Goal: Task Accomplishment & Management: Complete application form

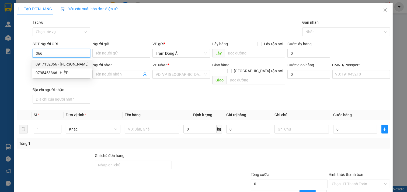
click at [49, 63] on div "0917152366 - [PERSON_NAME]" at bounding box center [62, 64] width 53 height 6
type input "0917152366"
type input "[PERSON_NAME]"
type input "0939869528"
type input "TÀI DIỆU"
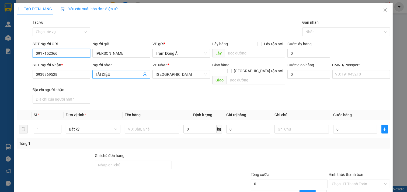
type input "0917152366"
click at [144, 72] on icon "user-add" at bounding box center [145, 74] width 4 height 4
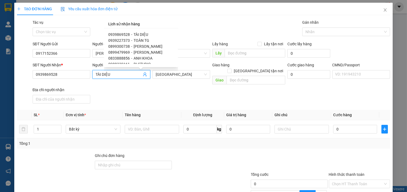
click at [174, 34] on div "0939869528 - TÀI DIỆU 0939227373 - TOÀN TG 0899300738 - THÁI DUY 0899479969 - A…" at bounding box center [141, 47] width 74 height 39
drag, startPoint x: 120, startPoint y: 76, endPoint x: 0, endPoint y: -26, distance: 157.8
click at [0, 0] on html "Kết quả tìm kiếm ( 0 ) Bộ lọc No Data huong.minhtam 1 Quản [PERSON_NAME] hàng m…" at bounding box center [203, 96] width 407 height 192
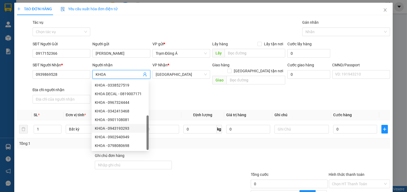
scroll to position [17, 0]
type input "KHOA"
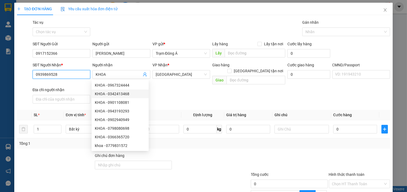
drag, startPoint x: 63, startPoint y: 74, endPoint x: 0, endPoint y: 45, distance: 69.5
click at [0, 45] on div "TẠO ĐƠN HÀNG Yêu cầu xuất hóa đơn điện tử Transit Pickup Surcharge Ids Transit …" at bounding box center [203, 96] width 407 height 192
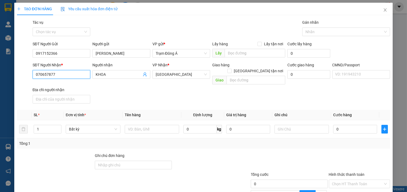
type input "0706578778"
click at [63, 84] on div "0706578778 - KHOA" at bounding box center [61, 85] width 51 height 6
type input "KHOA"
type input "0706578778"
click at [146, 125] on input "text" at bounding box center [152, 129] width 55 height 9
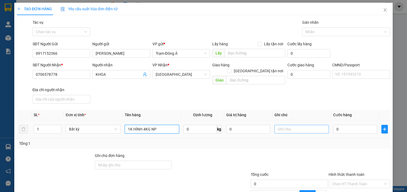
type input "1K HÌNH 4KG NP"
click at [285, 126] on input "text" at bounding box center [302, 129] width 55 height 9
type input "HUONG"
type input "2"
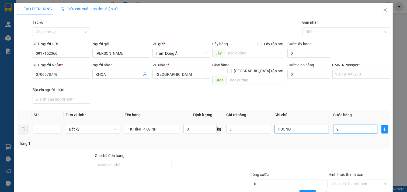
type input "2"
type input "20"
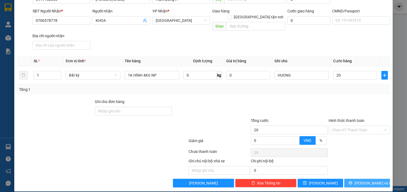
type input "20.000"
click at [371, 180] on span "[PERSON_NAME] và In" at bounding box center [374, 183] width 38 height 6
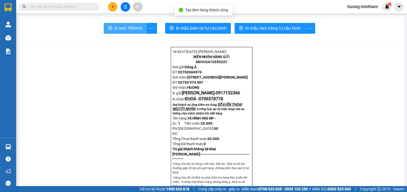
click at [123, 28] on span "In tem 100mm" at bounding box center [129, 28] width 28 height 7
